Goal: Task Accomplishment & Management: Complete application form

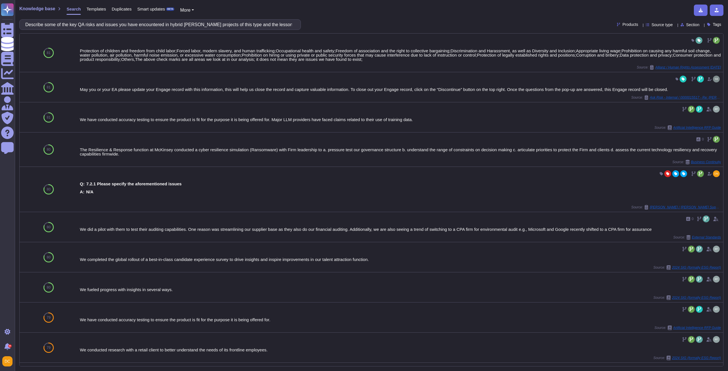
click at [107, 21] on input "Describe some of the key QA risks and issues you have encountered in hybrid [PE…" at bounding box center [158, 25] width 272 height 10
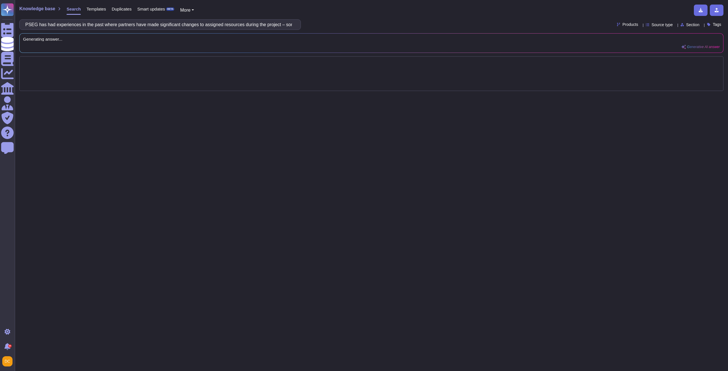
scroll to position [0, 482]
click at [107, 21] on input "PSEG has had experiences in the past where partners have made significant chang…" at bounding box center [158, 25] width 272 height 10
drag, startPoint x: 78, startPoint y: 28, endPoint x: 323, endPoint y: 31, distance: 245.0
click at [323, 31] on div "Knowledge base Search Templates Duplicates Smart updates BETA More PSEG has had…" at bounding box center [371, 185] width 713 height 371
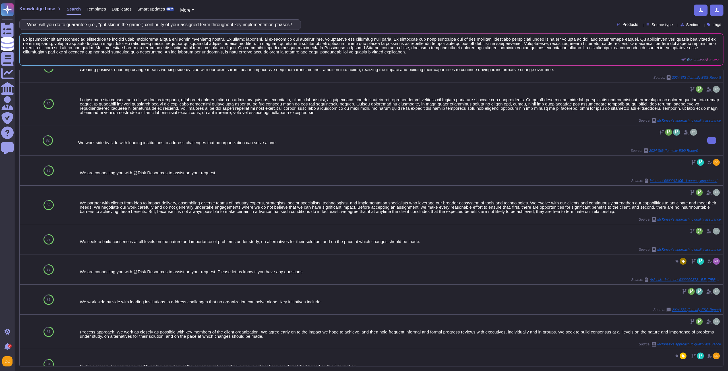
scroll to position [0, 0]
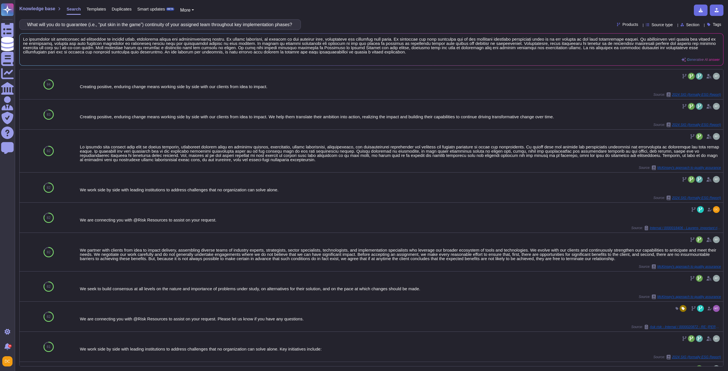
click at [76, 20] on input "PSEG has had experiences in the past where partners have made significant chang…" at bounding box center [158, 25] width 272 height 10
drag, startPoint x: 86, startPoint y: 24, endPoint x: 142, endPoint y: 26, distance: 56.3
click at [142, 26] on input "PSEG has had experiences in the past where partners have made significant chang…" at bounding box center [158, 25] width 272 height 10
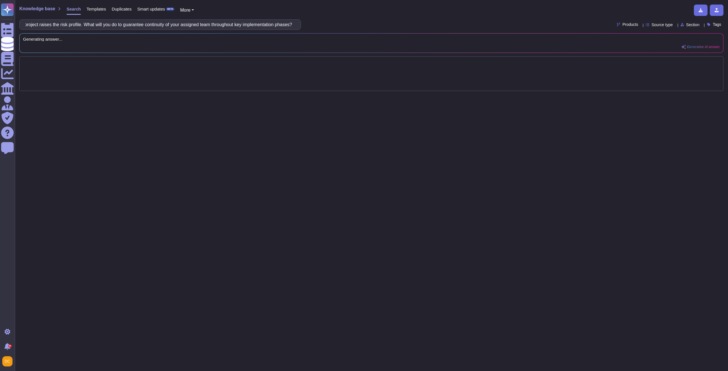
drag, startPoint x: 210, startPoint y: 23, endPoint x: 313, endPoint y: 24, distance: 102.3
click at [313, 24] on div "PSEG has had experiences in the past where partners have made significant chang…" at bounding box center [371, 24] width 704 height 11
drag, startPoint x: 162, startPoint y: 24, endPoint x: -238, endPoint y: 26, distance: 399.9
click at [0, 26] on html "Questionnaires Knowledge Base Documents Analytics CAIQ / SIG Admin Trust Center…" at bounding box center [364, 185] width 728 height 371
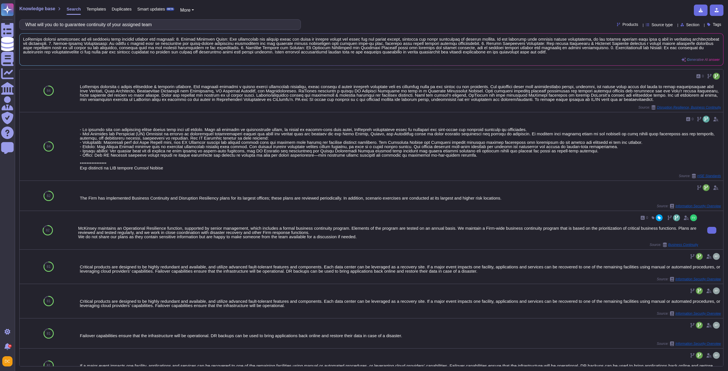
click at [268, 231] on div "McKinsey maintains an Operational Resilience function, supported by senior mana…" at bounding box center [388, 232] width 620 height 13
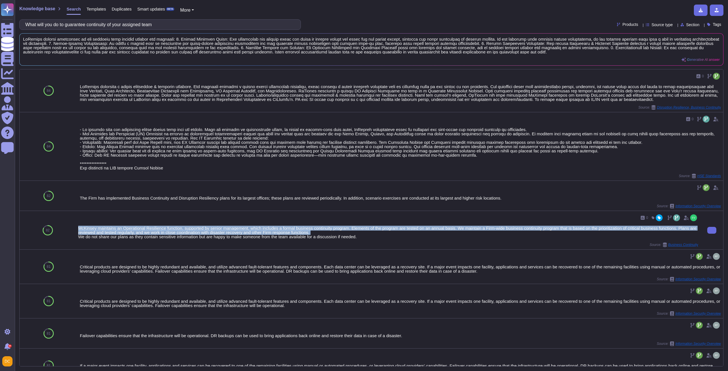
click at [268, 231] on div "McKinsey maintains an Operational Resilience function, supported by senior mana…" at bounding box center [388, 232] width 620 height 13
copy div "McKinsey maintains an Operational Resilience function, supported by senior mana…"
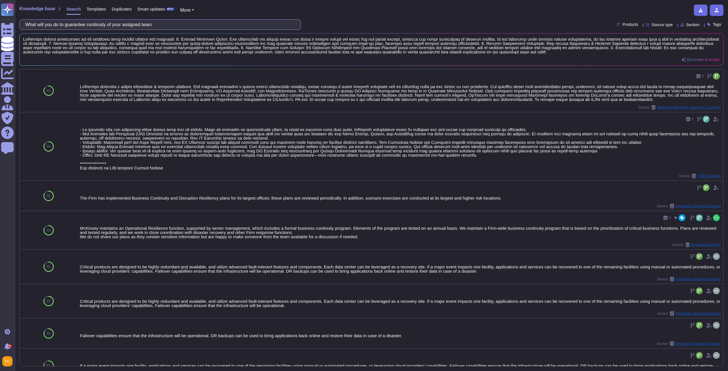
click at [158, 27] on input "What will you do to guarantee continuity of your assigned team" at bounding box center [158, 25] width 272 height 10
paste input "Please describe the quality assurance process you will use"
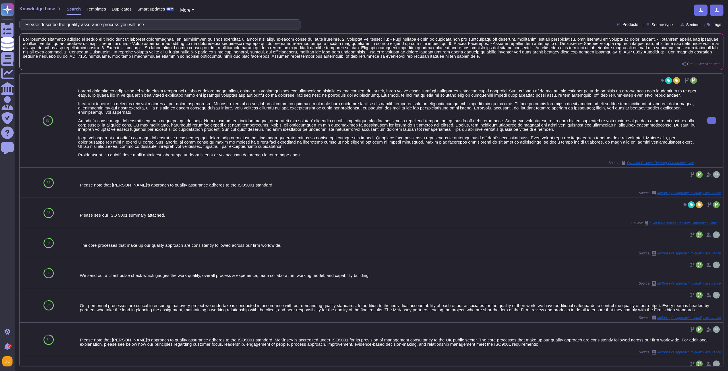
click at [85, 103] on div at bounding box center [388, 123] width 620 height 68
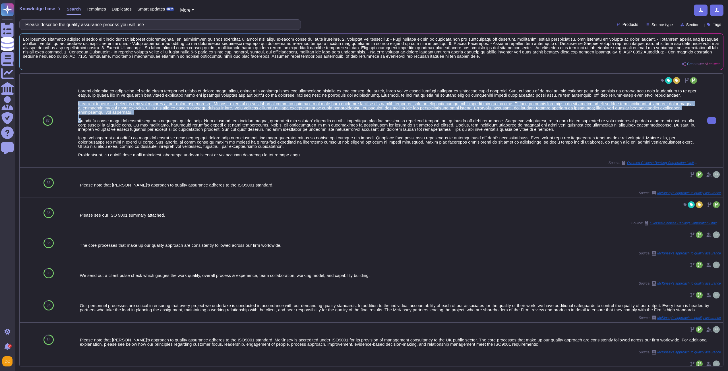
click at [85, 103] on div at bounding box center [388, 123] width 620 height 68
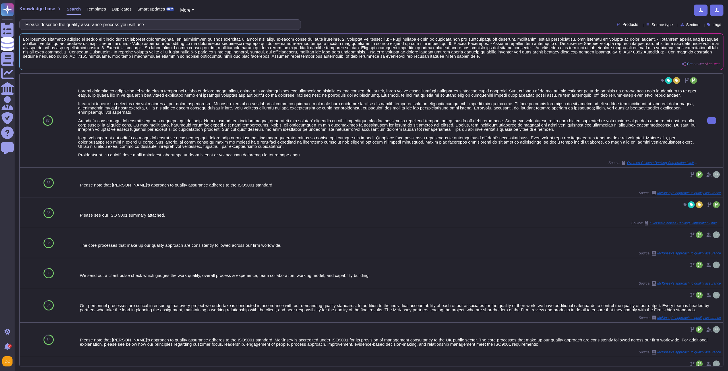
click at [74, 98] on div "87" at bounding box center [48, 121] width 56 height 94
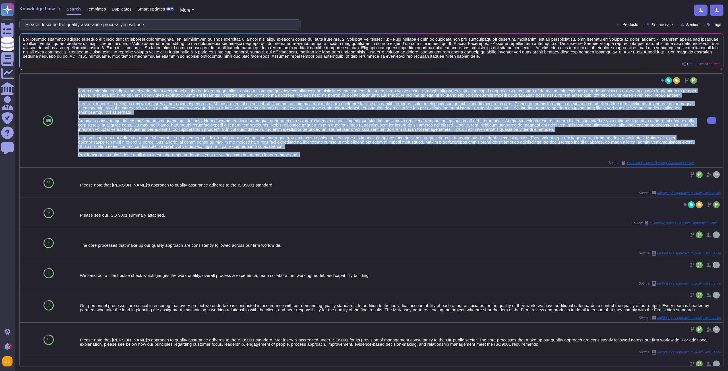
drag, startPoint x: 75, startPoint y: 88, endPoint x: 320, endPoint y: 157, distance: 254.7
click at [320, 157] on div "87 Source: Oversea-Chinese Banking Corporation Limited / 0000015868 - RE: Time-…" at bounding box center [371, 121] width 703 height 94
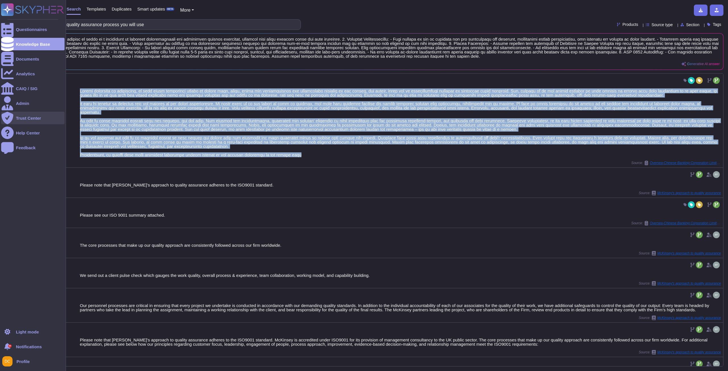
copy div "87 Before accepting an assignment, we make every reasonable effort to ensure th…"
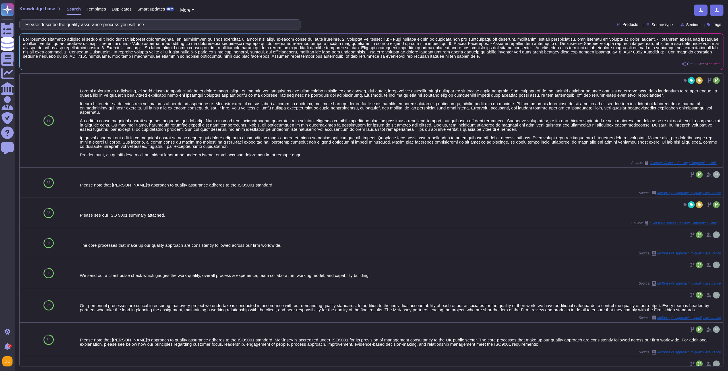
click at [135, 18] on div "Knowledge base Search Templates Duplicates Smart updates BETA More Please descr…" at bounding box center [371, 185] width 713 height 371
click at [135, 22] on input "Please describe the quality assurance process you will use" at bounding box center [158, 25] width 272 height 10
click at [133, 19] on div "Knowledge base Search Templates Duplicates Smart updates BETA More Please descr…" at bounding box center [371, 185] width 713 height 371
click at [131, 25] on input "Please describe the quality assurance process you will use" at bounding box center [158, 25] width 272 height 10
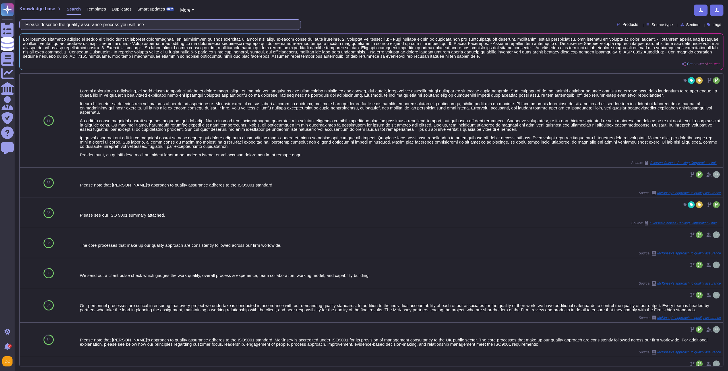
click at [131, 25] on input "Please describe the quality assurance process you will use" at bounding box center [158, 25] width 272 height 10
paste input "What is your approach to managing project risks and issues?"
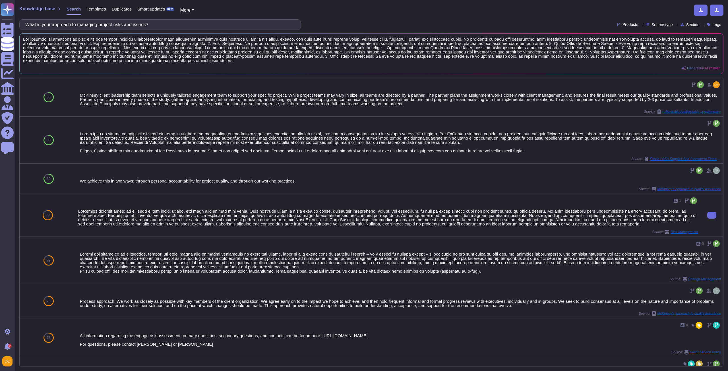
click at [227, 220] on div at bounding box center [388, 217] width 620 height 17
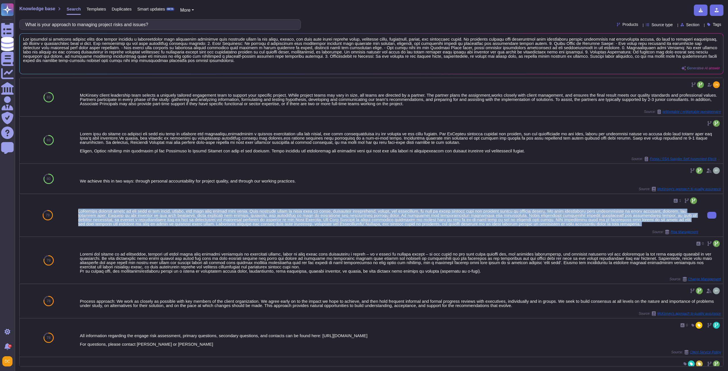
click at [227, 220] on div at bounding box center [388, 217] width 620 height 17
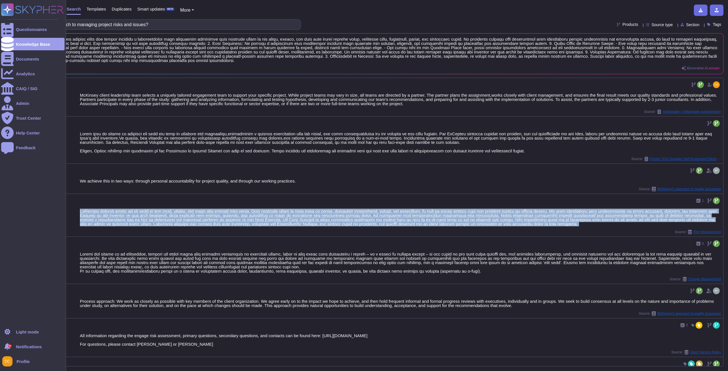
copy div "McKinsey assesses risks to our firm in the short, medium, and long term across …"
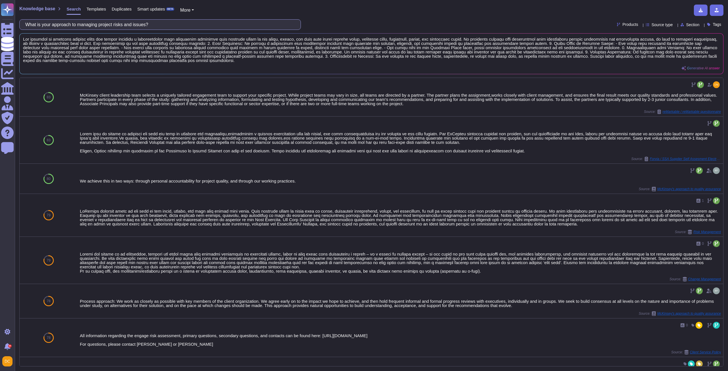
click at [97, 26] on input "What is your approach to managing project risks and issues?" at bounding box center [158, 25] width 272 height 10
paste input "ensure configuration and development activities are on track and meet the appro…"
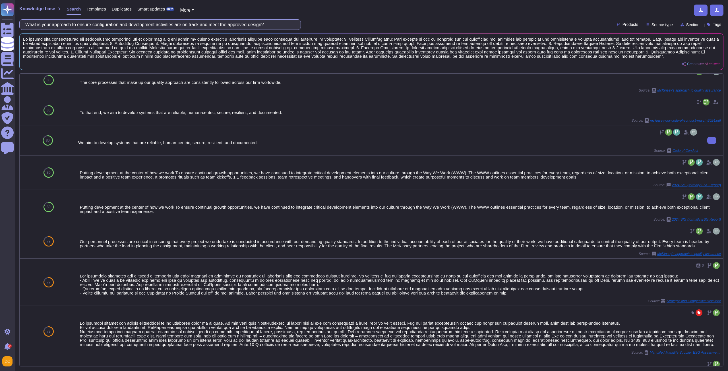
scroll to position [256, 0]
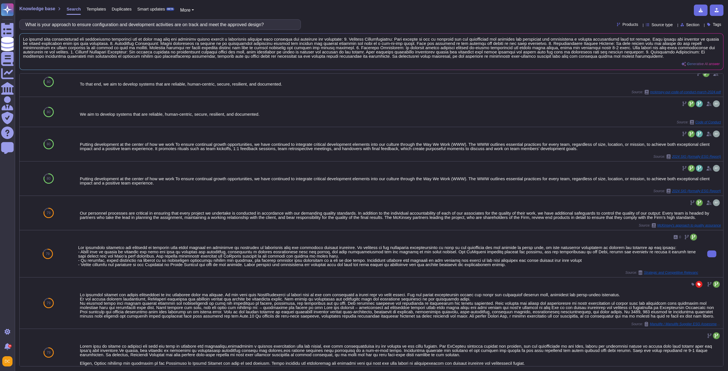
type input "What is your approach to ensure configuration and development activities are on…"
click at [279, 259] on div at bounding box center [388, 255] width 620 height 21
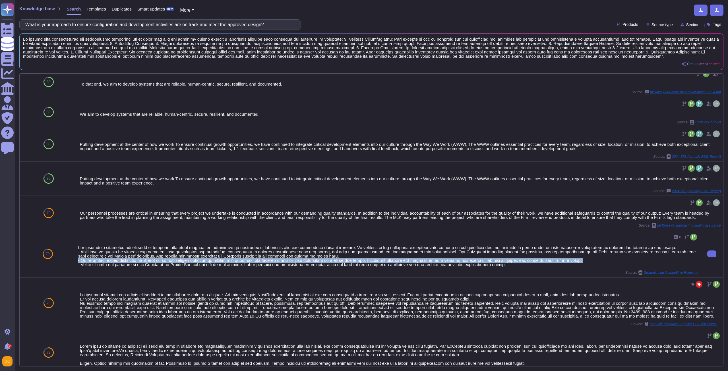
click at [279, 259] on div at bounding box center [388, 255] width 620 height 21
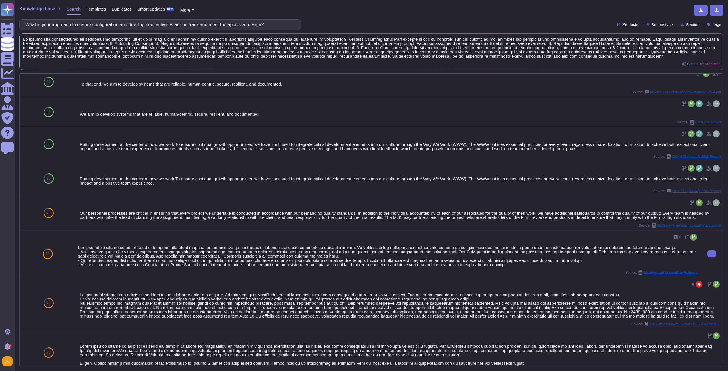
click at [127, 243] on div "0 Source: Strategic and Competitive Relevanc" at bounding box center [388, 254] width 620 height 42
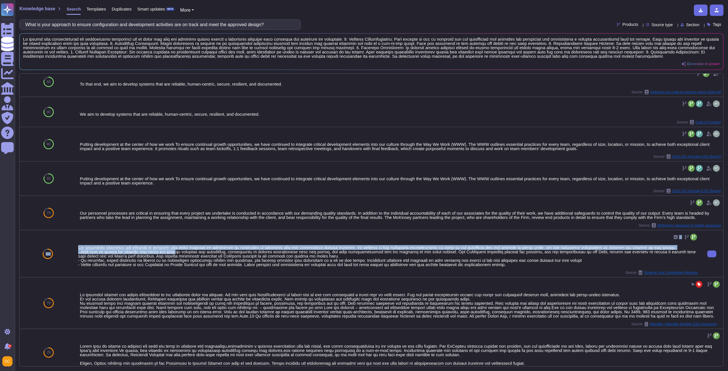
drag, startPoint x: 74, startPoint y: 244, endPoint x: 178, endPoint y: 250, distance: 104.2
click at [178, 250] on div "79 0 Source: Strategic and Competitive Relevanc" at bounding box center [371, 253] width 703 height 47
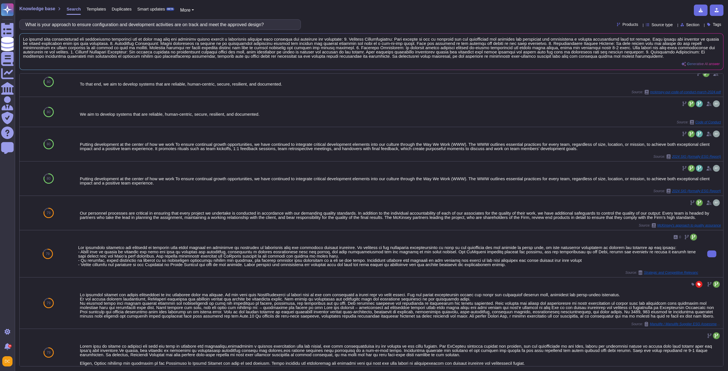
click at [136, 256] on div at bounding box center [388, 255] width 620 height 21
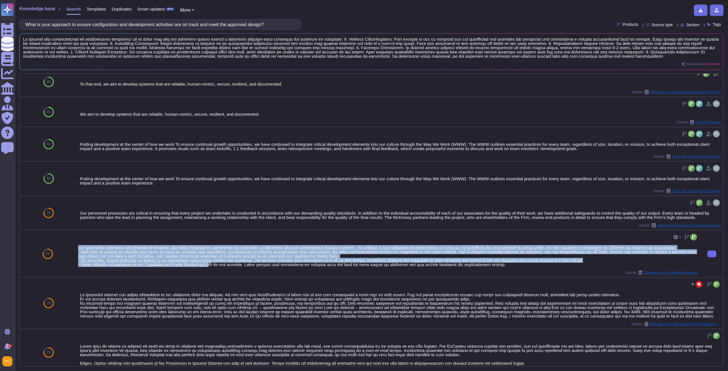
drag, startPoint x: 78, startPoint y: 245, endPoint x: 209, endPoint y: 265, distance: 132.8
click at [209, 265] on div at bounding box center [388, 255] width 620 height 21
click at [206, 259] on div at bounding box center [388, 255] width 620 height 21
